Goal: Task Accomplishment & Management: Use online tool/utility

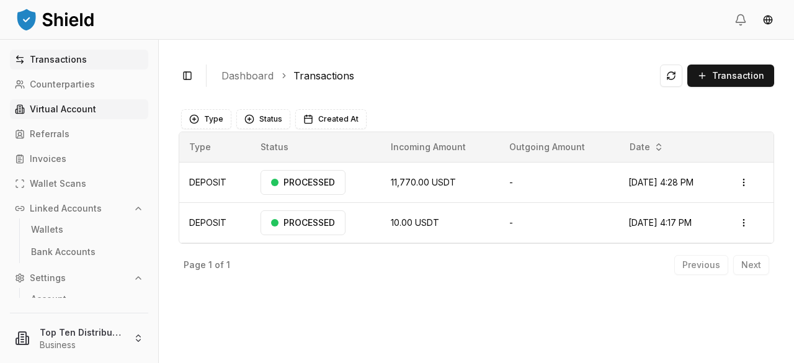
click at [61, 115] on link "Virtual Account" at bounding box center [79, 109] width 138 height 20
click at [67, 110] on p "Virtual Account" at bounding box center [63, 109] width 66 height 9
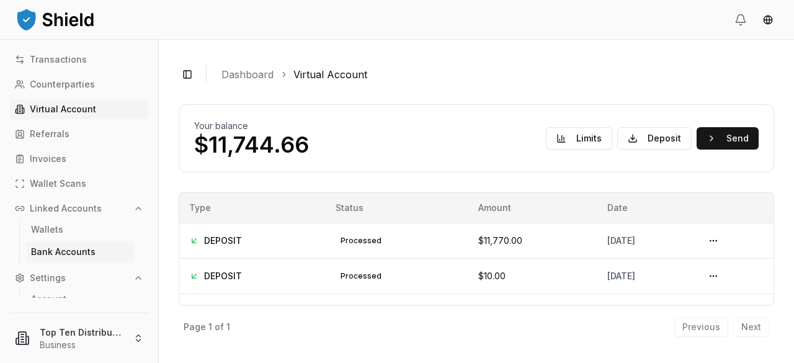
click at [58, 250] on p "Bank Accounts" at bounding box center [63, 251] width 65 height 9
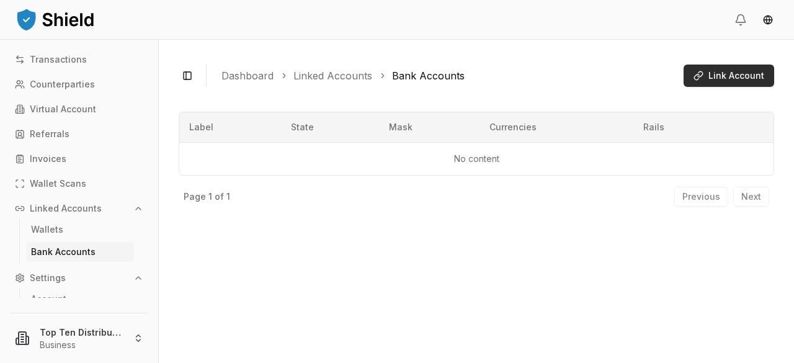
click at [720, 75] on span "Link Account" at bounding box center [736, 75] width 56 height 12
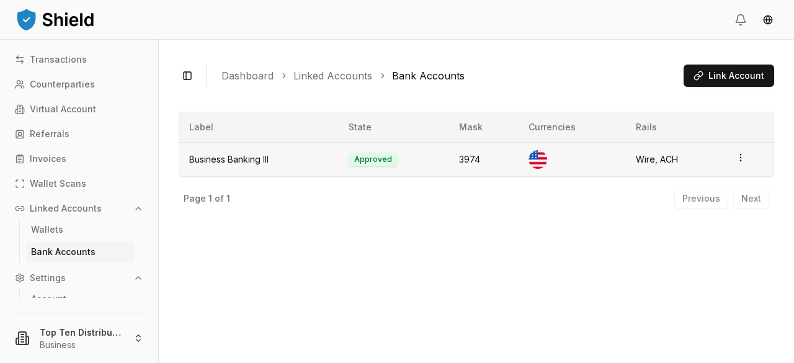
click at [739, 159] on html "Transactions Counterparties Virtual Account Referrals Invoices Wallet Scans Lin…" at bounding box center [397, 181] width 794 height 363
click at [689, 132] on div "View Details" at bounding box center [689, 130] width 75 height 20
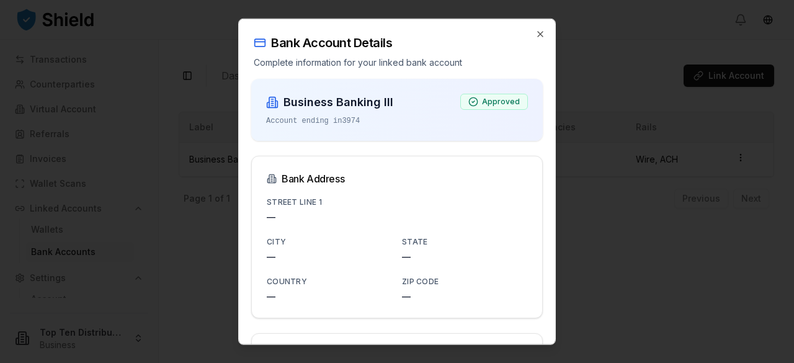
click at [280, 207] on div "Street Line 1 —" at bounding box center [397, 208] width 261 height 30
click at [282, 220] on p "—" at bounding box center [397, 216] width 261 height 12
click at [535, 35] on icon "button" at bounding box center [540, 34] width 10 height 10
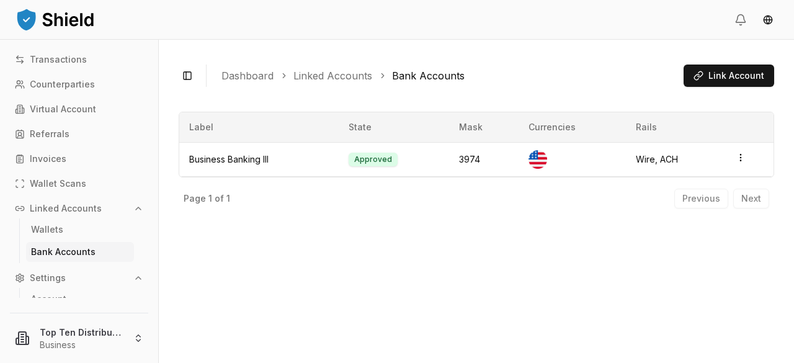
click at [747, 198] on div "Previous Next" at bounding box center [721, 199] width 95 height 20
click at [739, 159] on html "Transactions Counterparties Virtual Account Referrals Invoices Wallet Scans Lin…" at bounding box center [397, 181] width 794 height 363
click at [416, 221] on div "Toggle Sidebar Dashboard Linked Accounts Bank Accounts Link Account Business Ba…" at bounding box center [476, 201] width 635 height 323
click at [63, 109] on p "Virtual Account" at bounding box center [63, 109] width 66 height 9
click at [41, 110] on p "Virtual Account" at bounding box center [63, 109] width 66 height 9
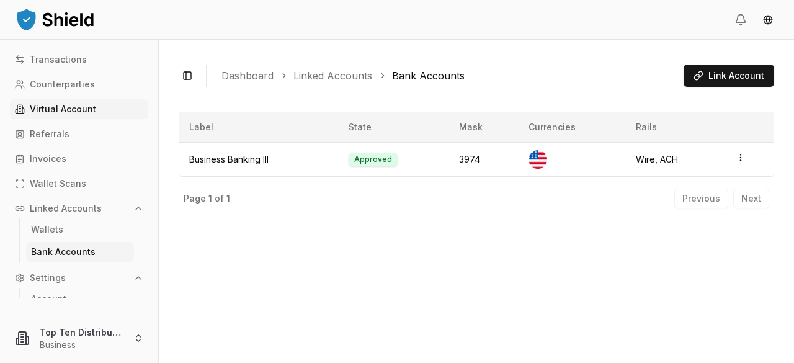
click at [76, 110] on p "Virtual Account" at bounding box center [63, 109] width 66 height 9
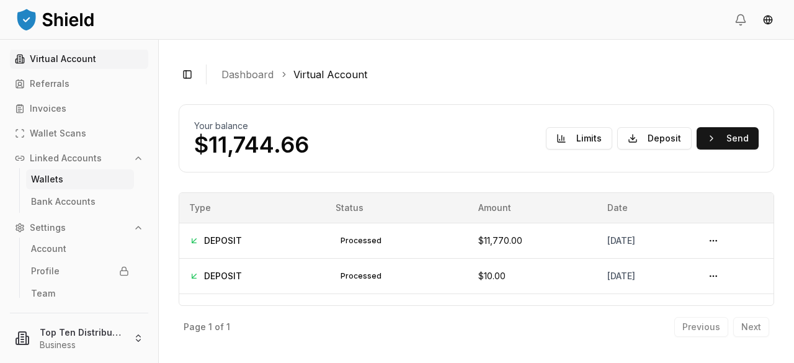
scroll to position [57, 0]
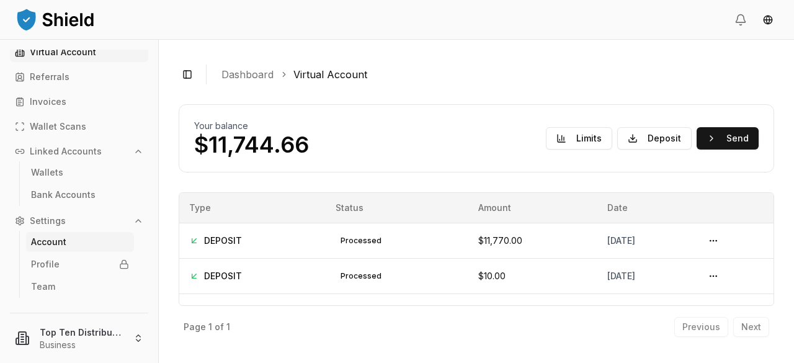
click at [69, 239] on link "Account" at bounding box center [80, 242] width 108 height 20
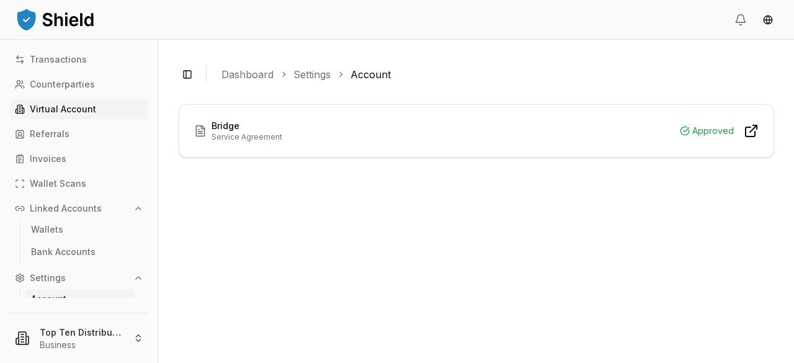
click at [82, 106] on p "Virtual Account" at bounding box center [63, 109] width 66 height 9
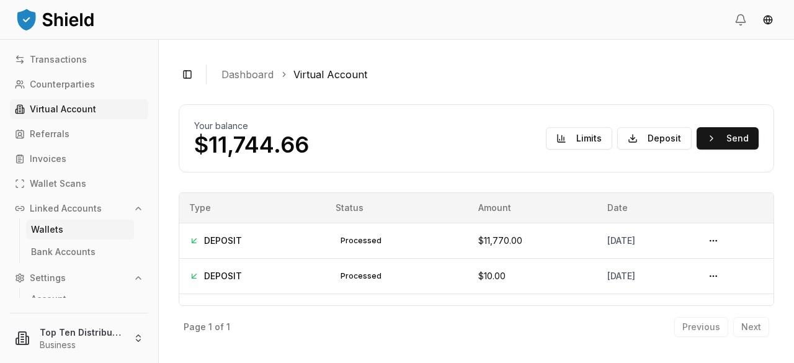
click at [74, 230] on link "Wallets" at bounding box center [80, 230] width 108 height 20
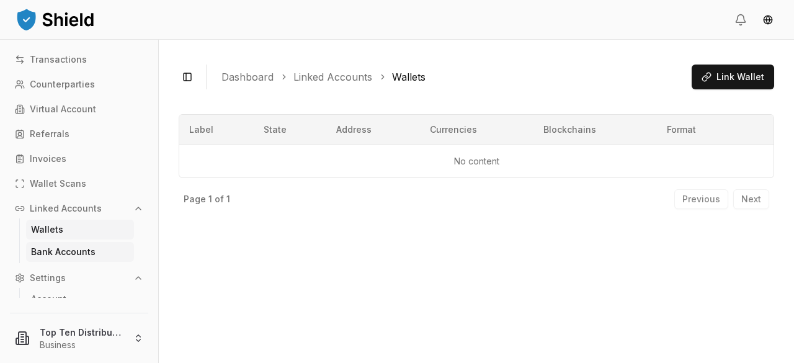
click at [73, 251] on p "Bank Accounts" at bounding box center [63, 251] width 65 height 9
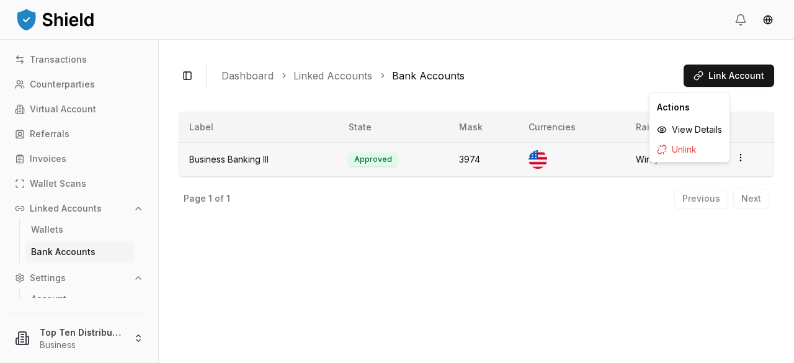
click at [739, 161] on html "Transactions Counterparties Virtual Account Referrals Invoices Wallet Scans Lin…" at bounding box center [397, 181] width 794 height 363
click at [710, 130] on div "View Details" at bounding box center [689, 130] width 75 height 20
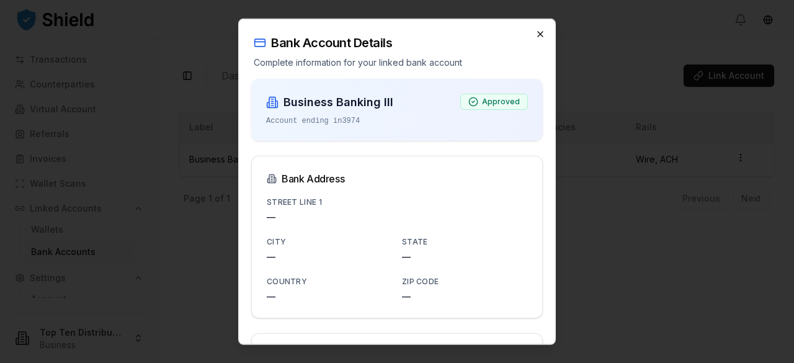
click at [535, 35] on icon "button" at bounding box center [540, 34] width 10 height 10
click at [530, 35] on div "Bank Account Details Complete information for your linked bank account Business…" at bounding box center [397, 181] width 318 height 327
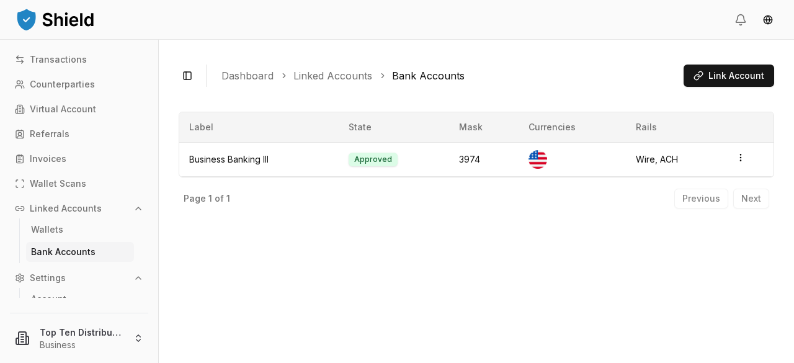
click at [62, 252] on p "Bank Accounts" at bounding box center [63, 251] width 65 height 9
click at [79, 103] on link "Virtual Account" at bounding box center [79, 109] width 138 height 20
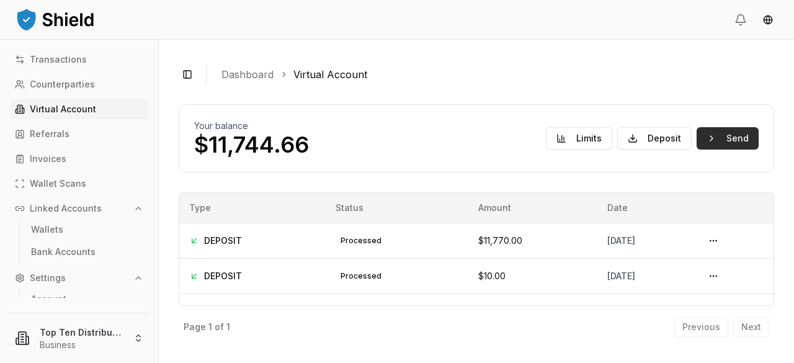
click at [727, 135] on button "Send" at bounding box center [728, 138] width 62 height 22
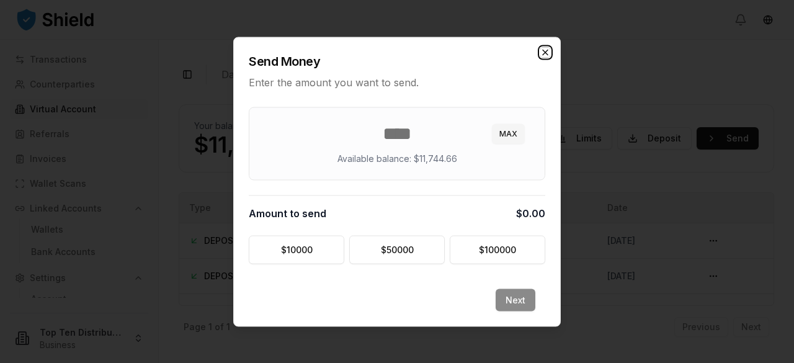
click at [545, 51] on icon "button" at bounding box center [545, 52] width 10 height 10
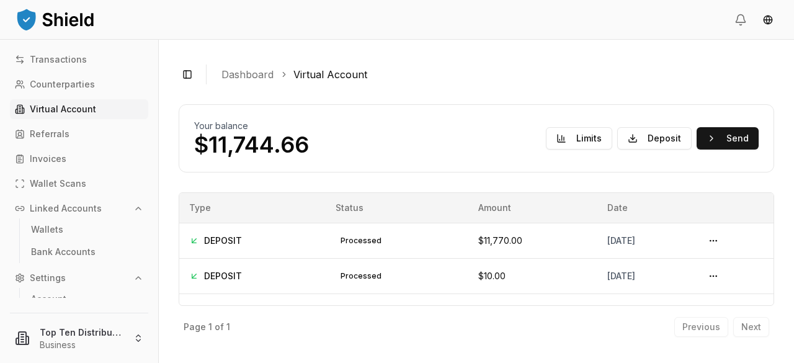
drag, startPoint x: 74, startPoint y: 305, endPoint x: 49, endPoint y: 298, distance: 25.6
drag, startPoint x: 49, startPoint y: 298, endPoint x: 0, endPoint y: 121, distance: 184.0
drag, startPoint x: 0, startPoint y: 121, endPoint x: 417, endPoint y: 147, distance: 418.3
click at [417, 147] on div "Your balance $11,744.66 Limits Deposit Send" at bounding box center [476, 138] width 564 height 37
